Goal: Task Accomplishment & Management: Manage account settings

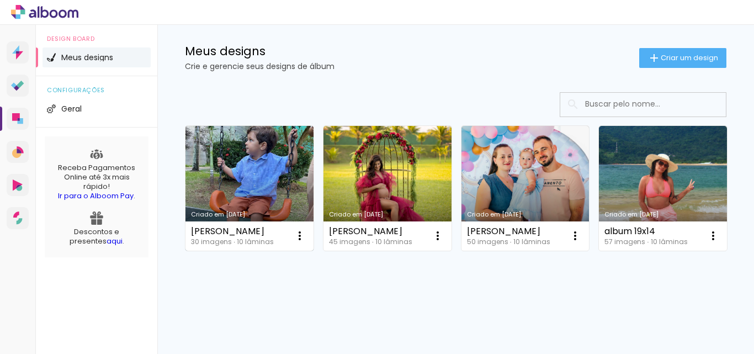
click at [270, 156] on link "Criado em [DATE]" at bounding box center [249, 188] width 128 height 125
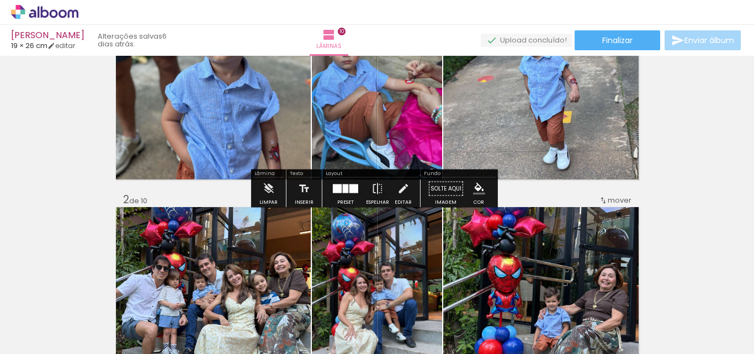
scroll to position [221, 0]
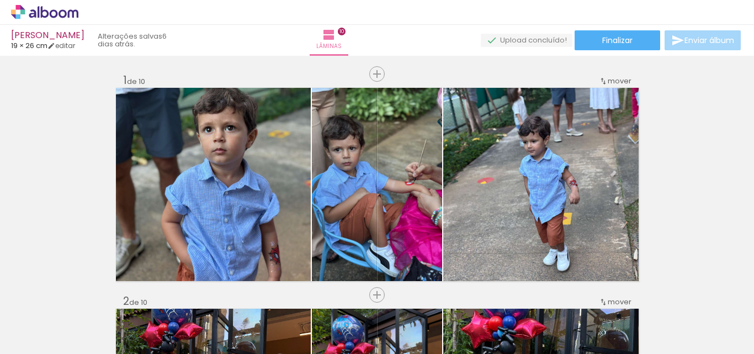
scroll to position [221, 0]
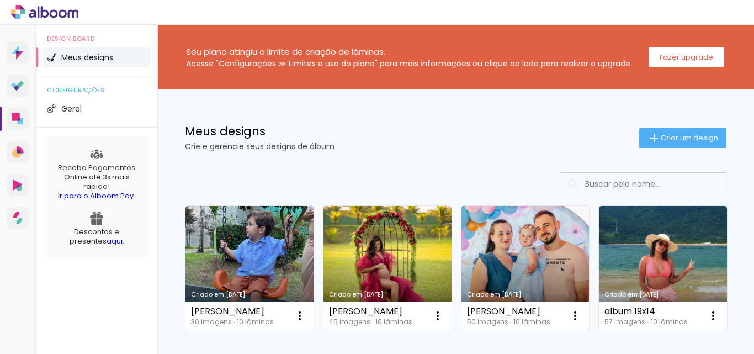
click at [509, 264] on link "Criado em [DATE]" at bounding box center [525, 268] width 128 height 125
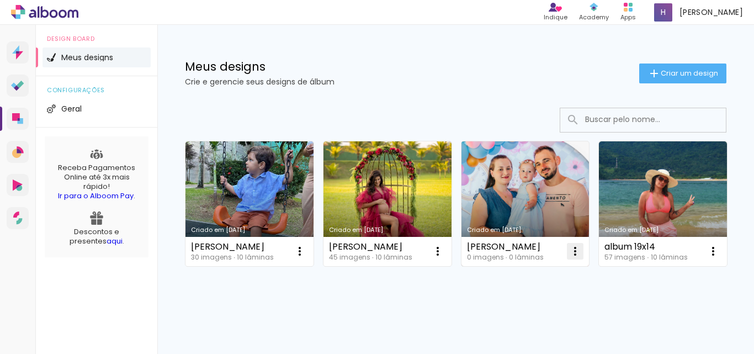
click at [306, 254] on iron-icon at bounding box center [299, 250] width 13 height 13
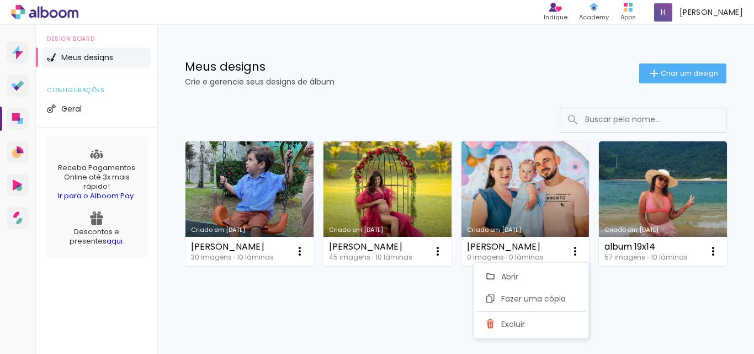
click at [516, 196] on link "Criado em [DATE]" at bounding box center [525, 203] width 128 height 125
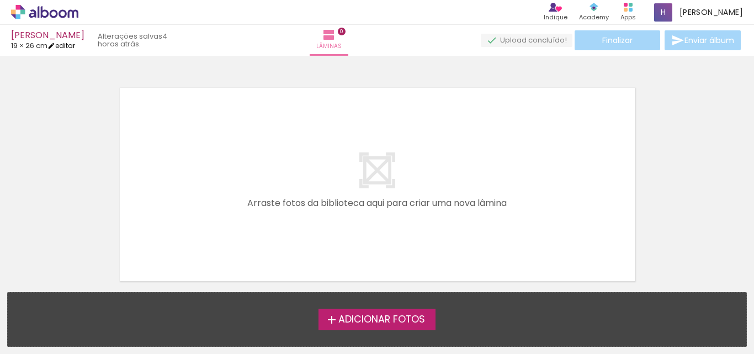
click at [74, 46] on link "editar" at bounding box center [61, 45] width 28 height 9
type input "1"
type input "19,5"
type input "52"
type input "0"
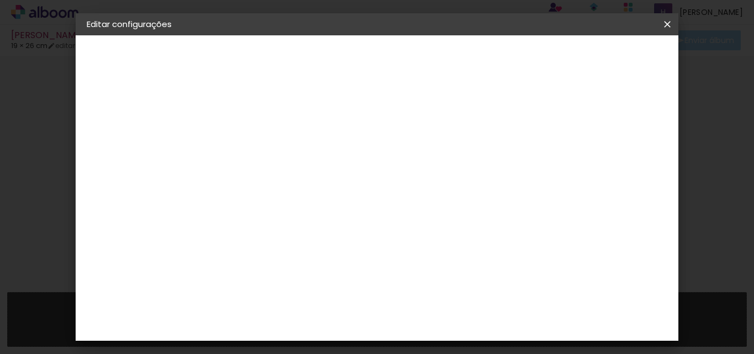
click at [0, 0] on slot "Juliana Campos" at bounding box center [0, 0] width 0 height 0
drag, startPoint x: 495, startPoint y: 140, endPoint x: 264, endPoint y: 148, distance: 231.3
click at [264, 129] on div "Informações Dê um título ao seu álbum. Avançar" at bounding box center [267, 82] width 96 height 94
paste input "[PERSON_NAME]"
type input "[PERSON_NAME]"
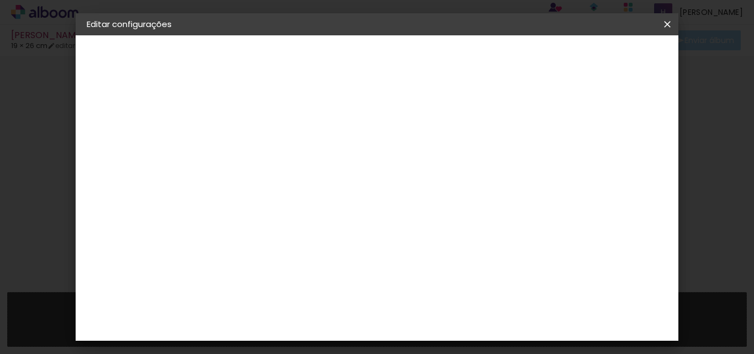
type paper-input "[PERSON_NAME]"
click at [380, 51] on paper-button "Avançar" at bounding box center [353, 58] width 54 height 19
click at [473, 168] on paper-item "Tamanho Livre" at bounding box center [420, 168] width 106 height 24
click at [0, 0] on slot "Avançar" at bounding box center [0, 0] width 0 height 0
click at [528, 51] on paper-button "Salvar configurações" at bounding box center [488, 62] width 78 height 26
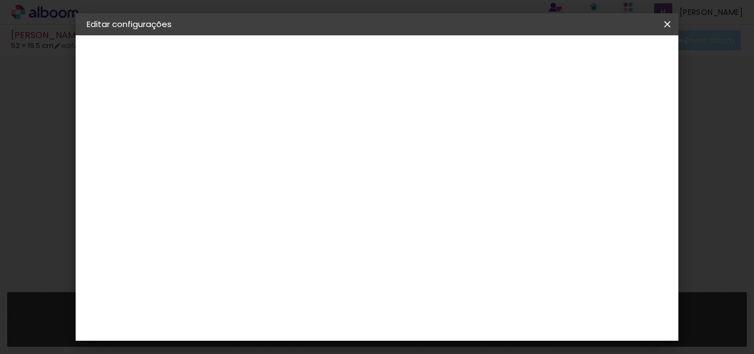
click at [516, 62] on span "Salvar configurações" at bounding box center [488, 62] width 56 height 15
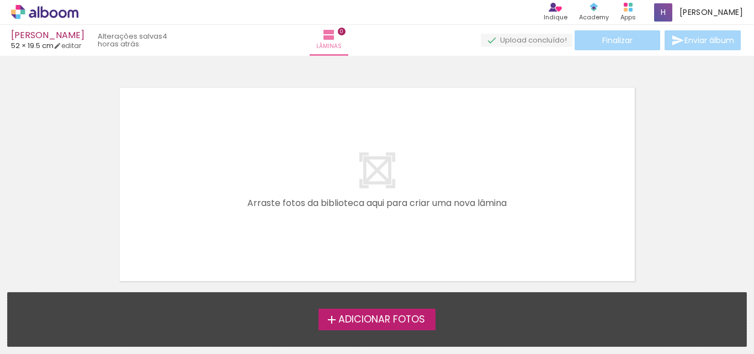
click at [53, 10] on icon at bounding box center [54, 13] width 8 height 8
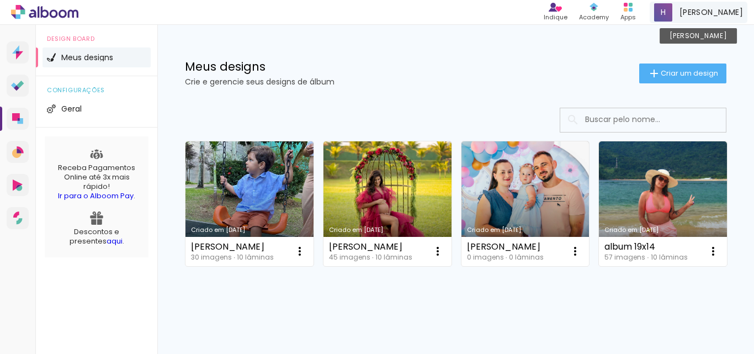
click at [726, 10] on span "[PERSON_NAME]" at bounding box center [710, 13] width 63 height 12
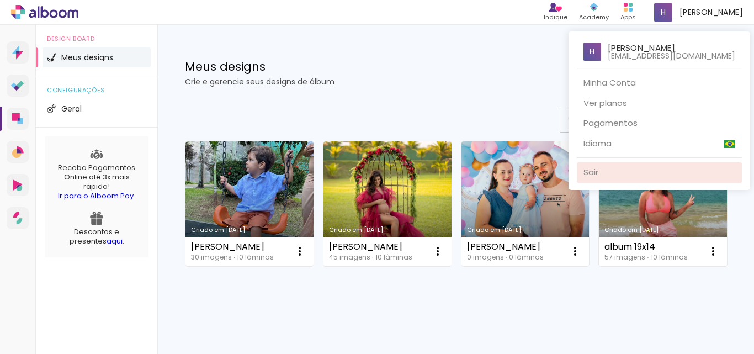
click at [615, 169] on link "Sair" at bounding box center [659, 172] width 165 height 20
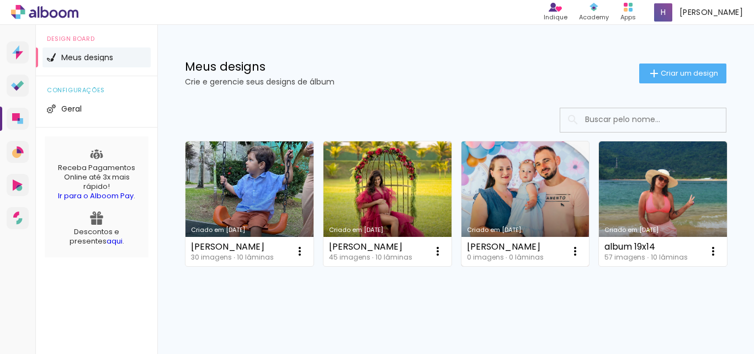
click at [509, 200] on link "Criado em [DATE]" at bounding box center [525, 203] width 128 height 125
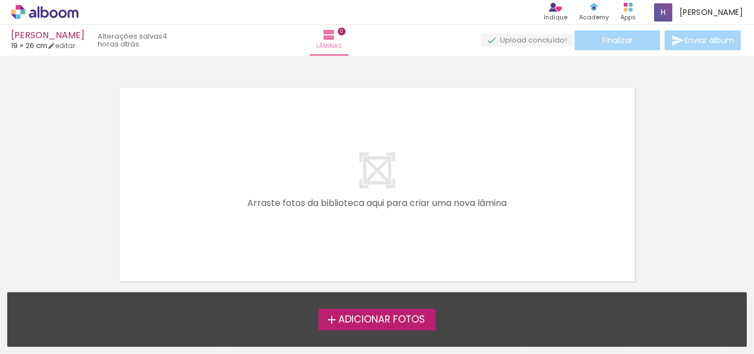
click at [56, 14] on icon at bounding box center [54, 13] width 8 height 8
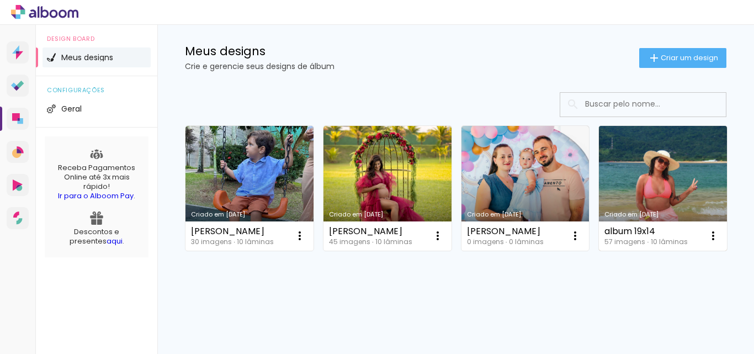
scroll to position [110, 0]
click at [599, 211] on link "Criado em [DATE]" at bounding box center [663, 188] width 128 height 125
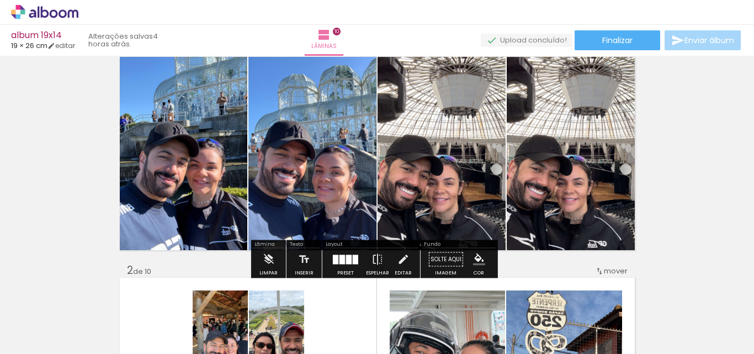
scroll to position [55, 0]
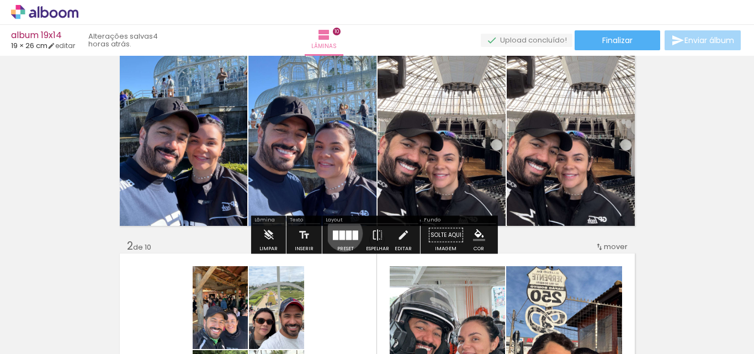
click at [342, 233] on div at bounding box center [342, 234] width 6 height 9
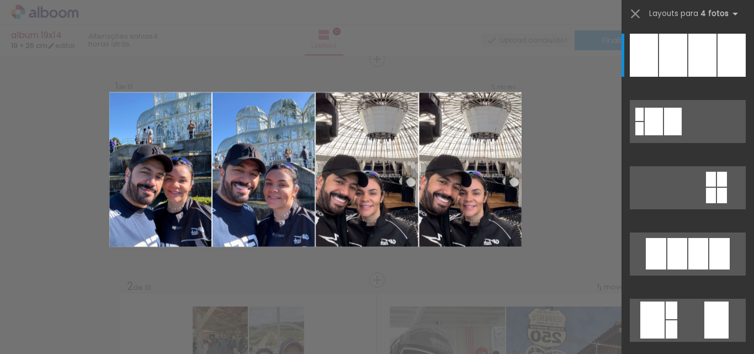
scroll to position [14, 0]
